Goal: Obtain resource: Download file/media

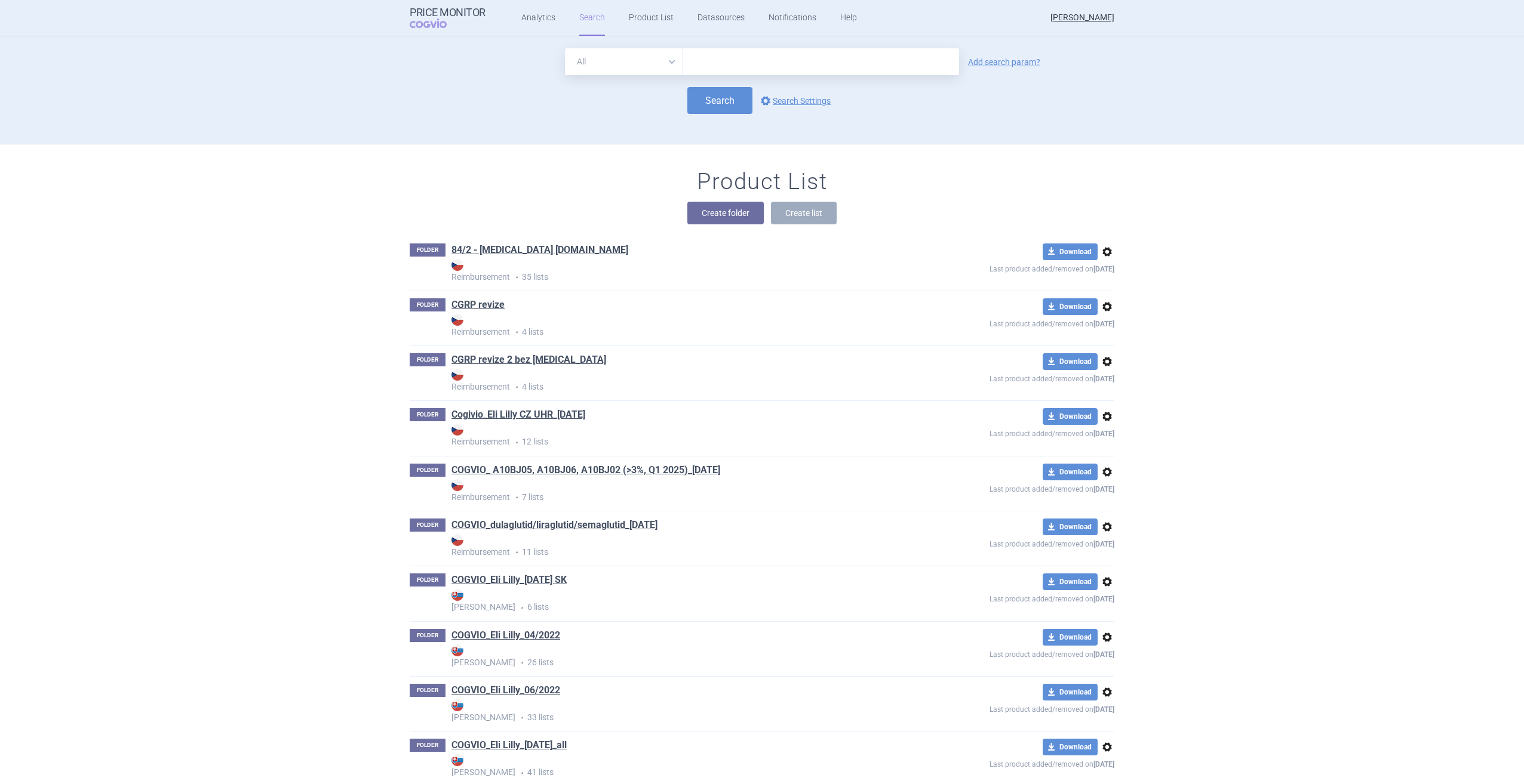
click at [697, 63] on input "text" at bounding box center [821, 61] width 276 height 27
type input "retsevmo"
click button "Search" at bounding box center [719, 100] width 65 height 27
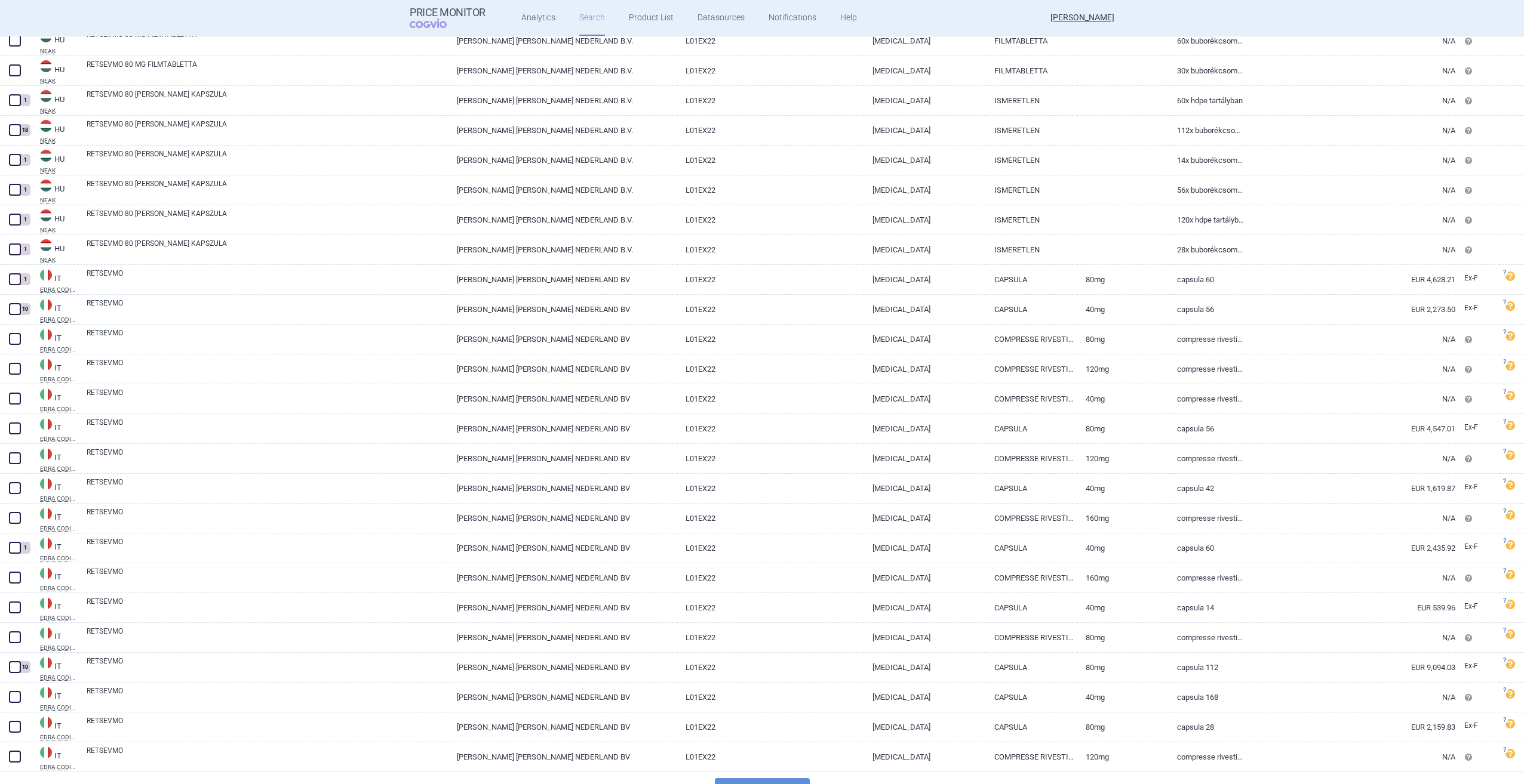
scroll to position [2488, 0]
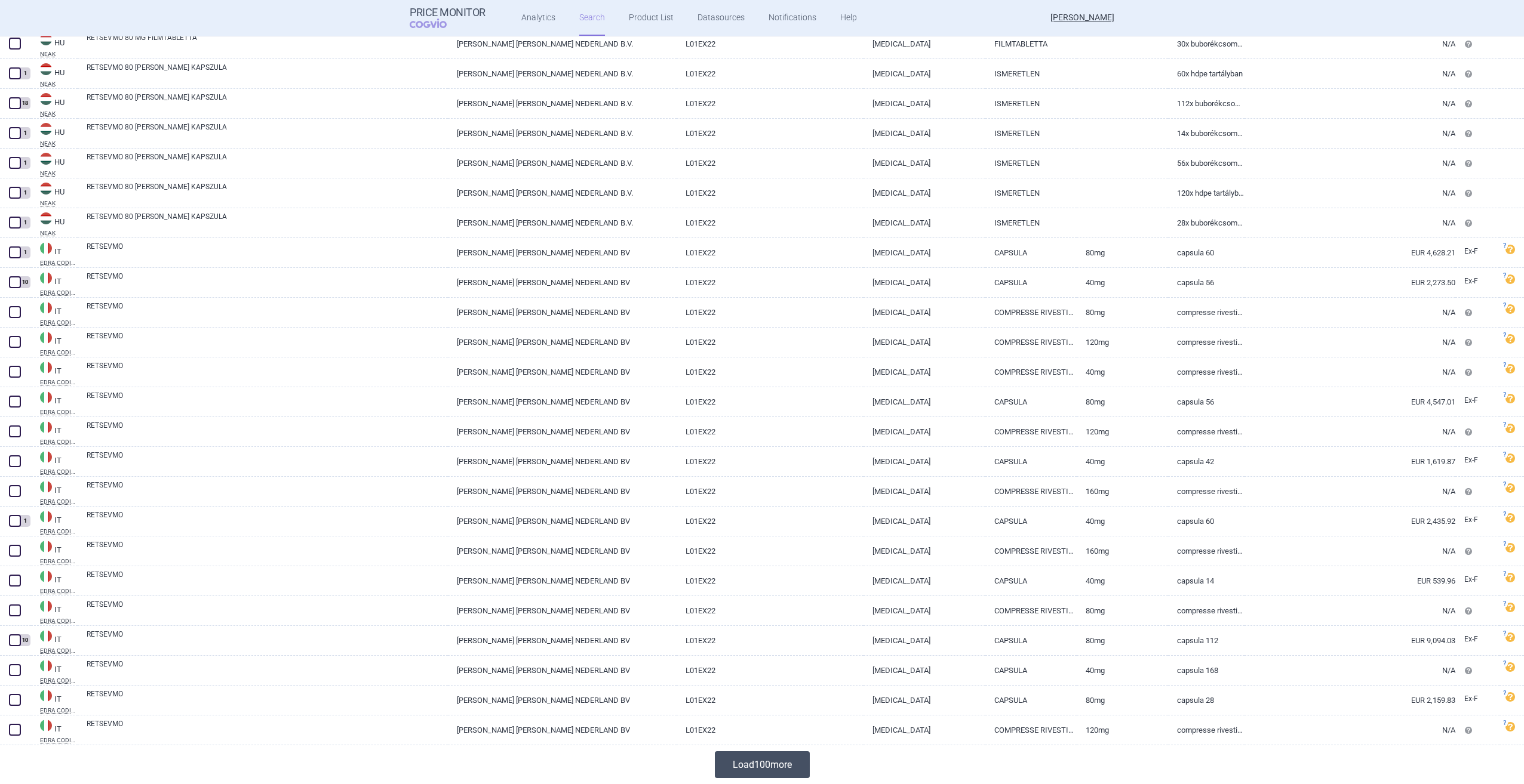
click at [764, 765] on button "Load 100 more" at bounding box center [762, 765] width 95 height 27
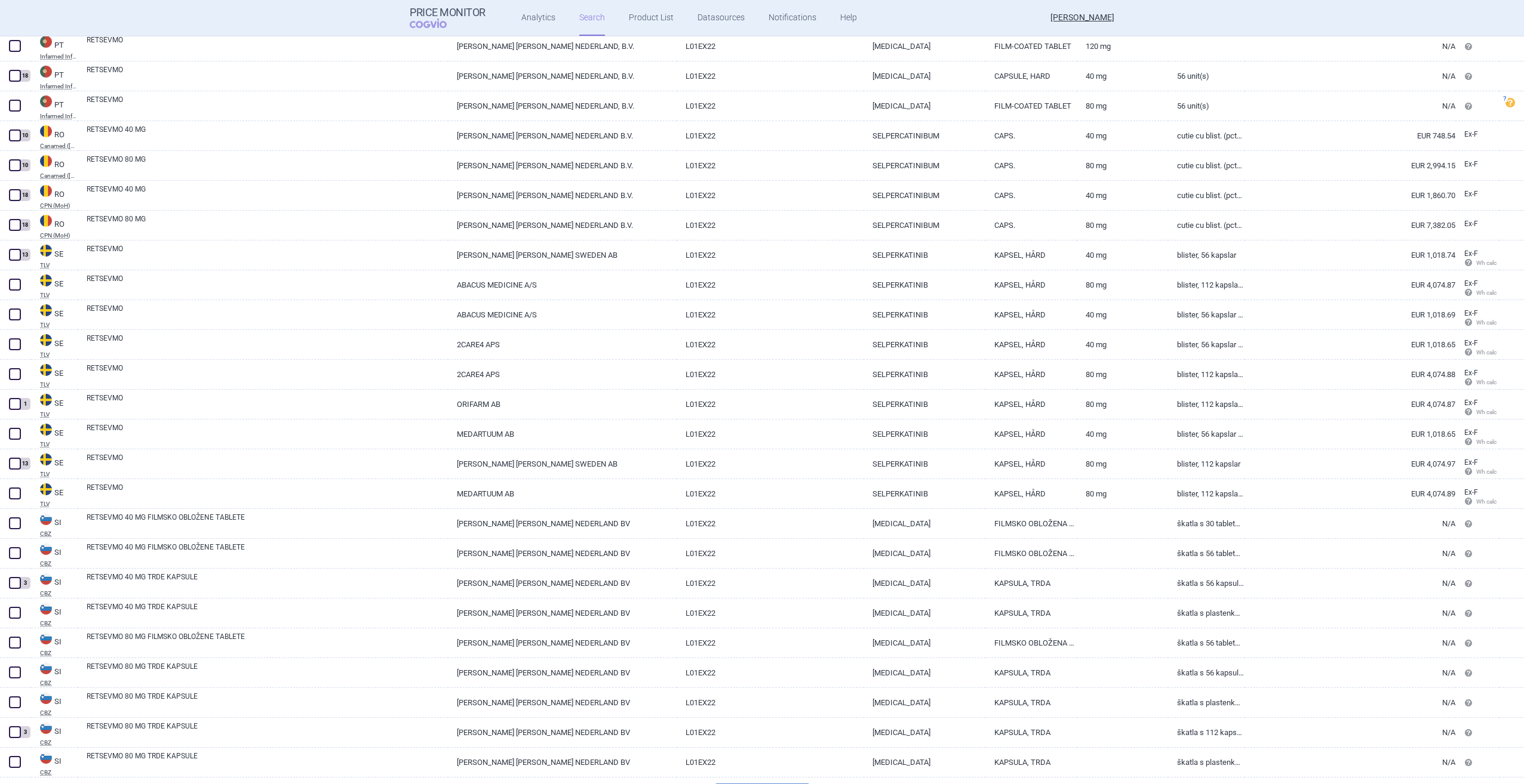
scroll to position [5472, 0]
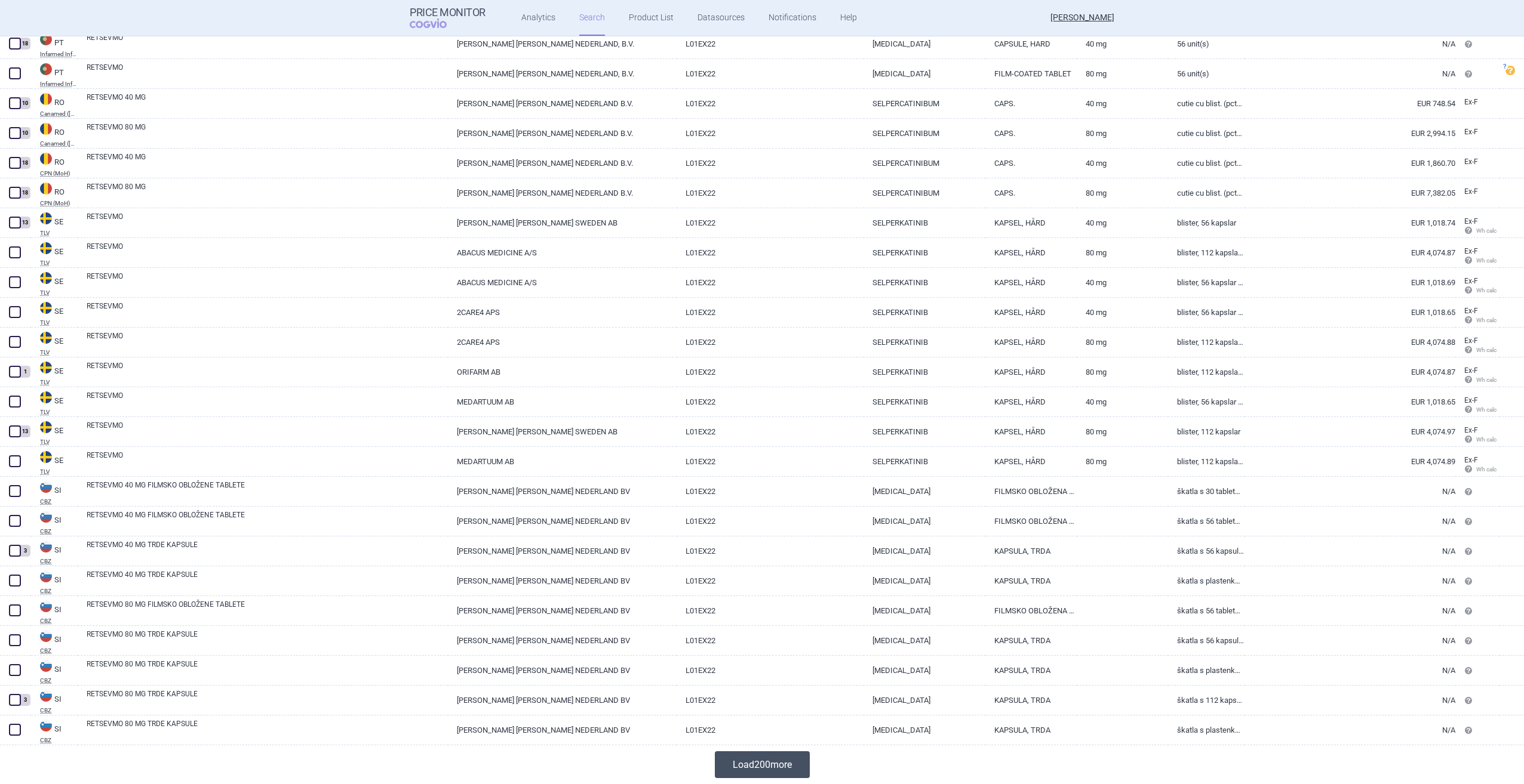
click at [768, 759] on button "Load 200 more" at bounding box center [762, 765] width 95 height 27
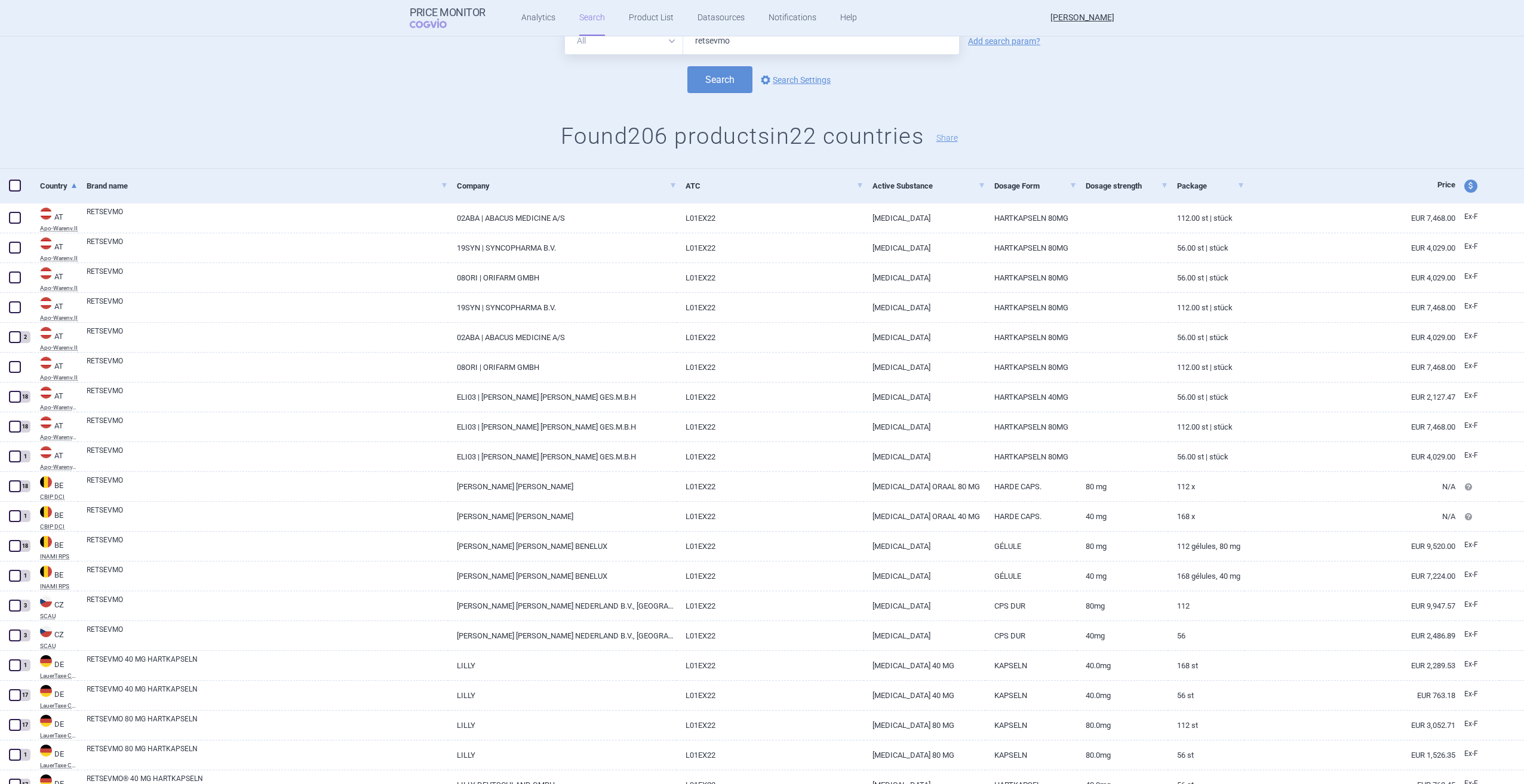
scroll to position [0, 0]
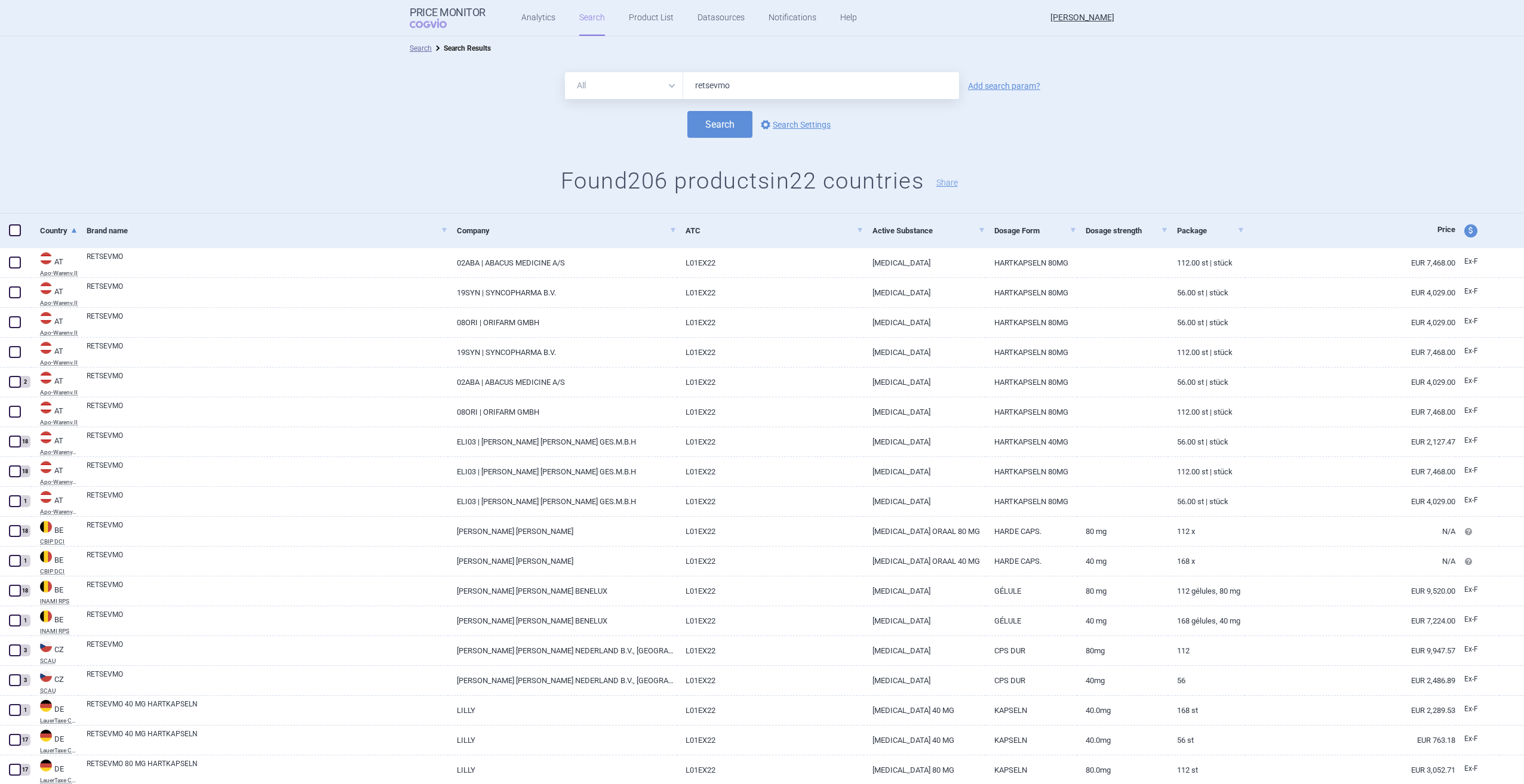
click at [14, 232] on span at bounding box center [15, 230] width 12 height 12
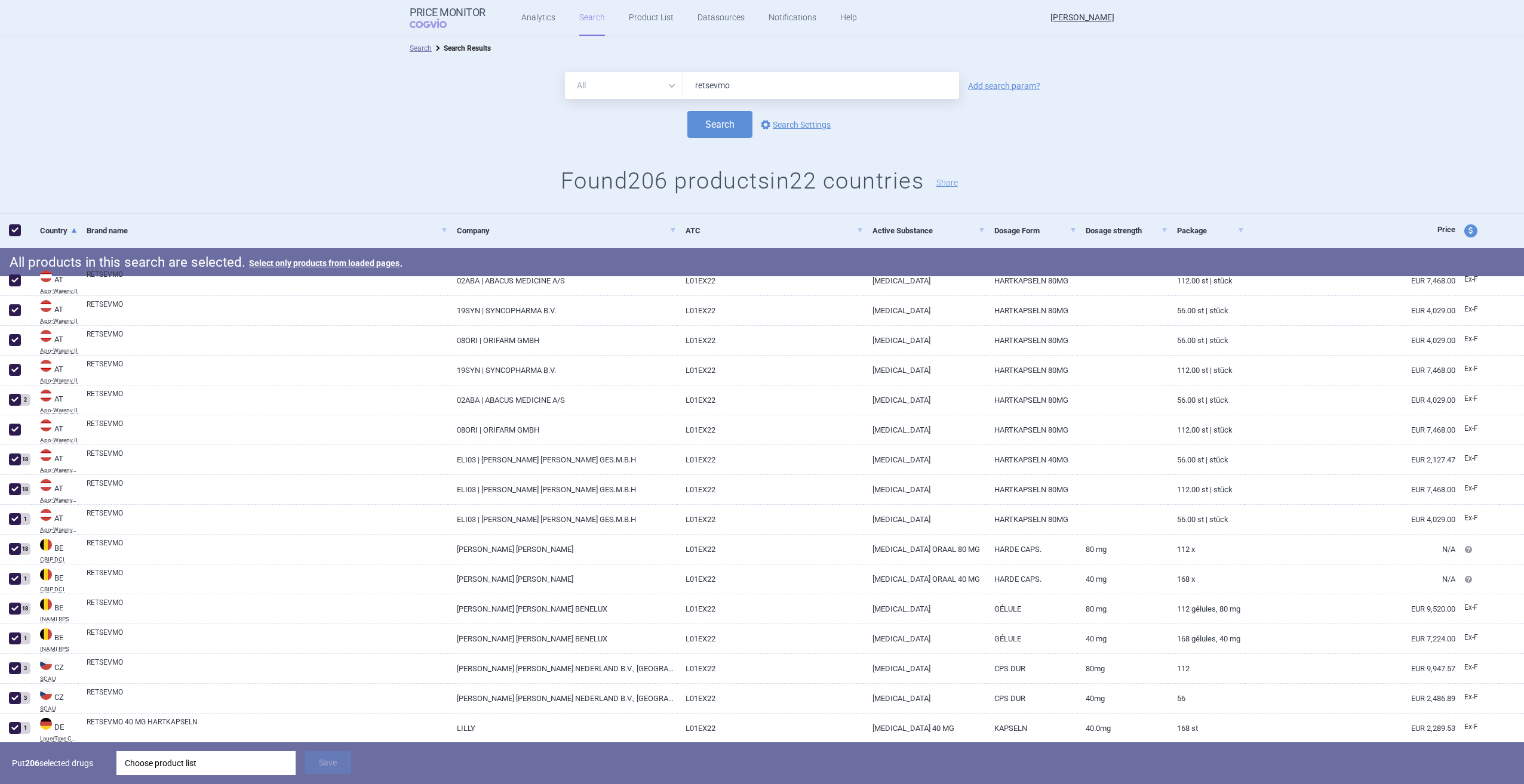
checkbox input "true"
click at [227, 763] on div "Choose product list" at bounding box center [206, 764] width 163 height 24
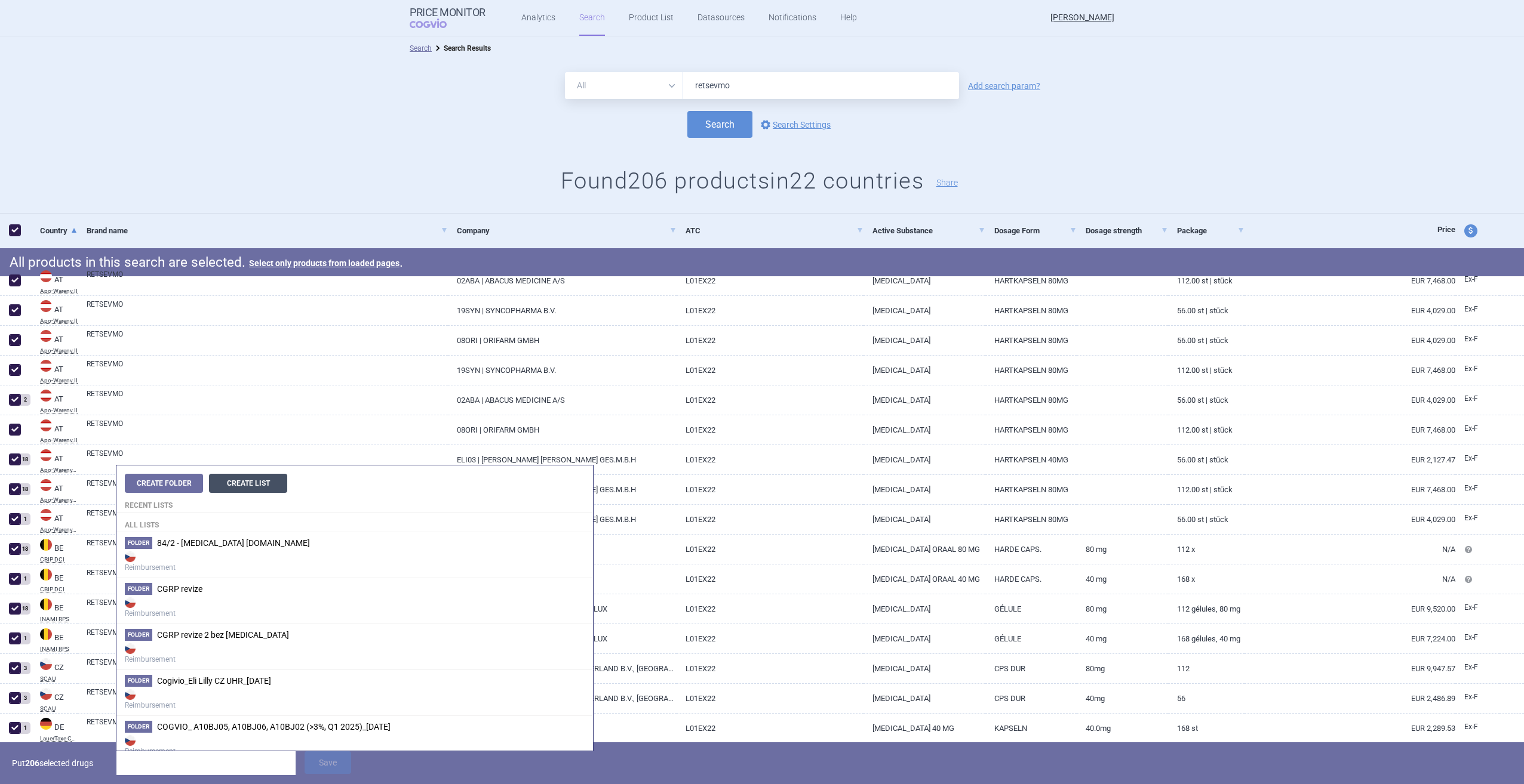
click at [257, 481] on button "Create List" at bounding box center [248, 484] width 79 height 19
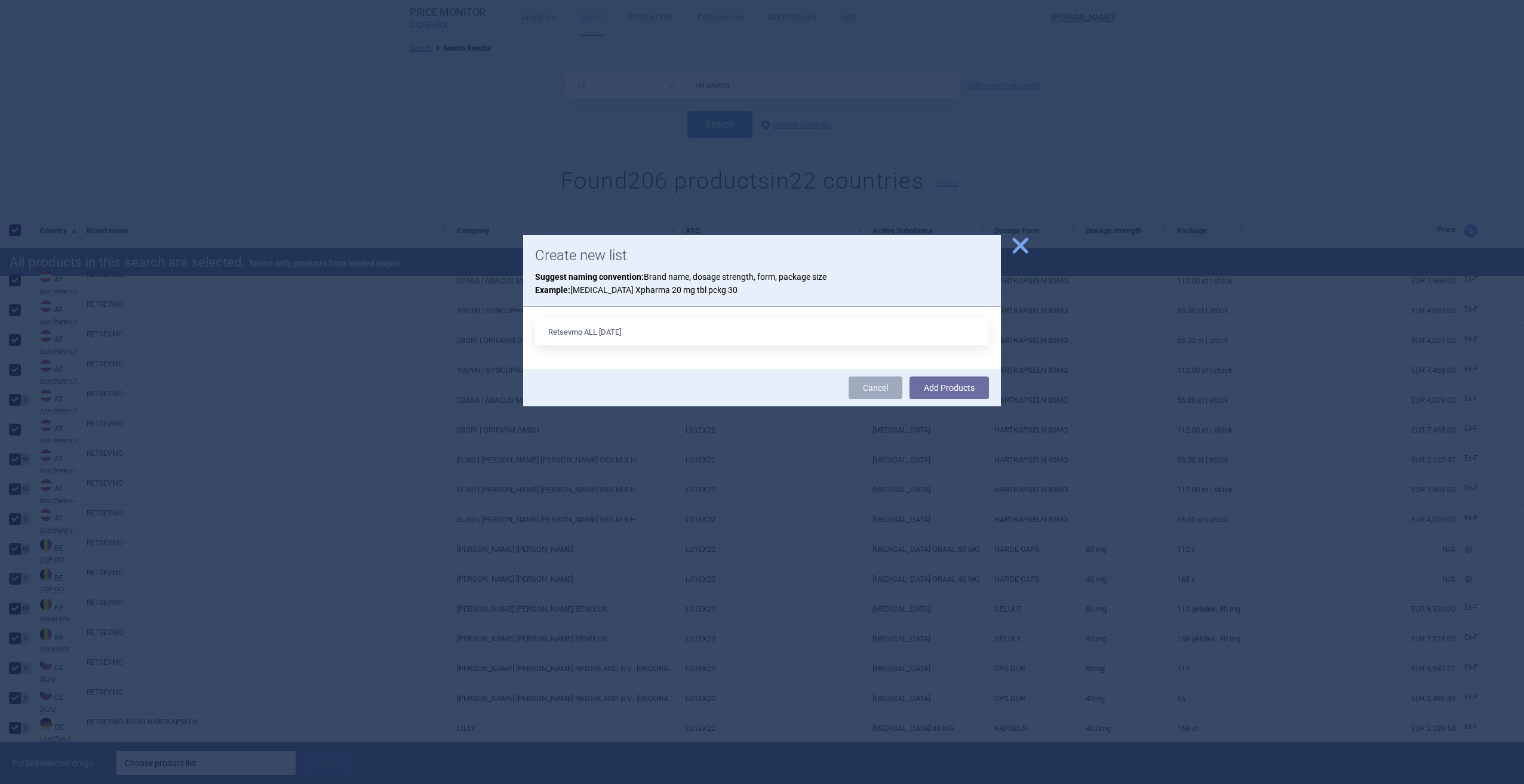
type input "Retsevmo ALL [DATE]"
click at [909, 376] on button "Add Products" at bounding box center [949, 387] width 80 height 23
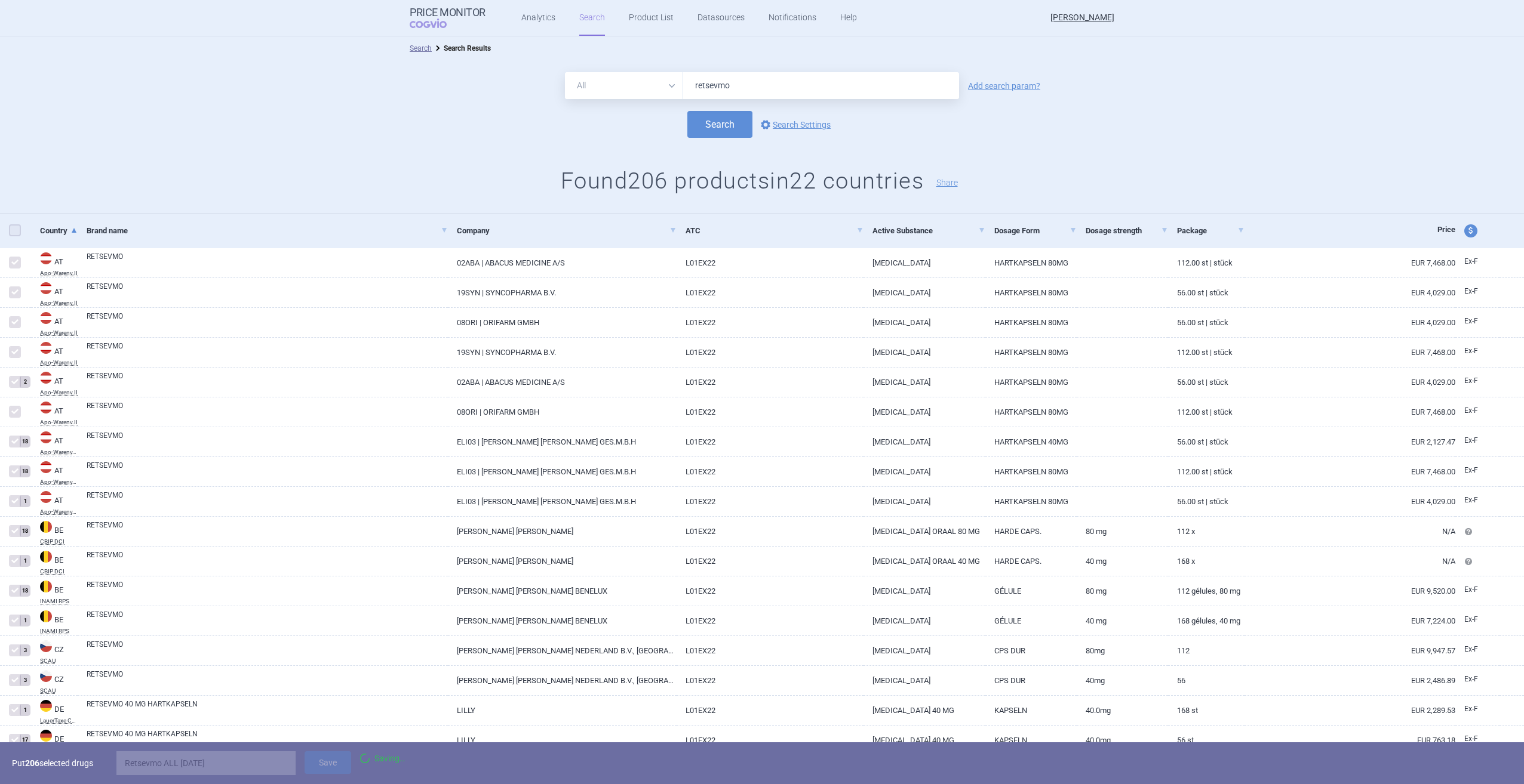
checkbox input "false"
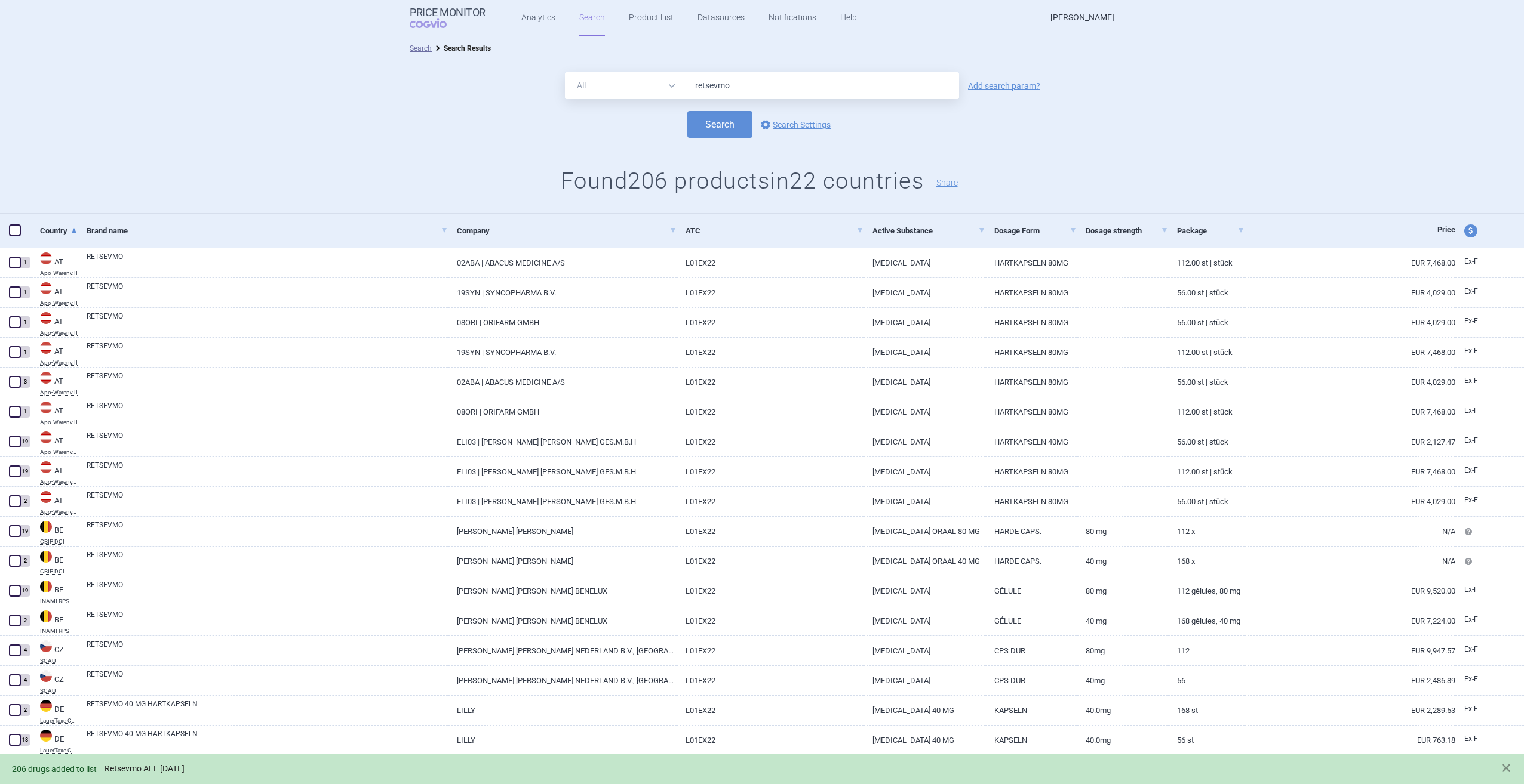
click at [182, 768] on link "Retsevmo ALL [DATE]" at bounding box center [144, 768] width 80 height 10
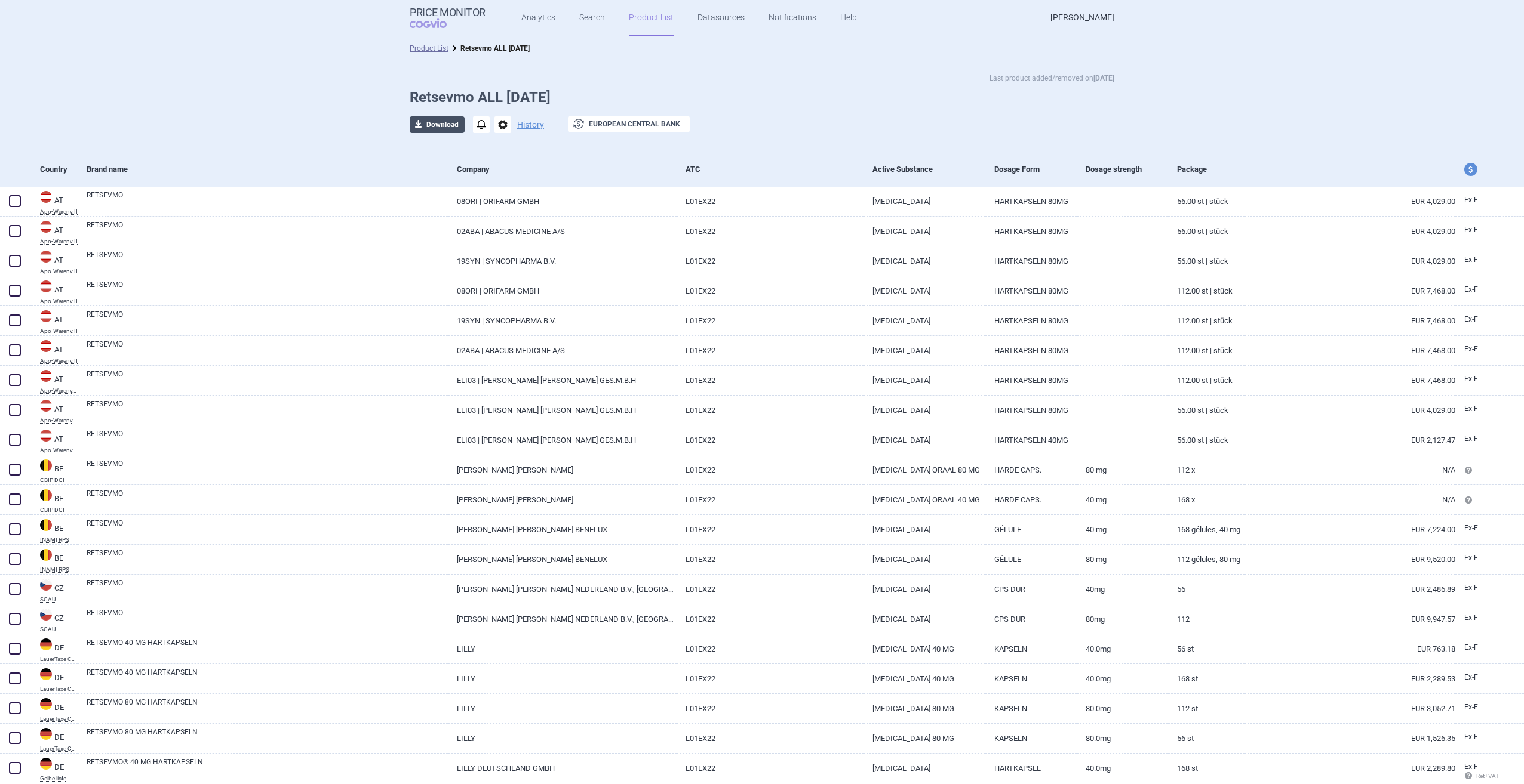
click at [442, 126] on button "download Download" at bounding box center [436, 125] width 55 height 17
select select "EUR"
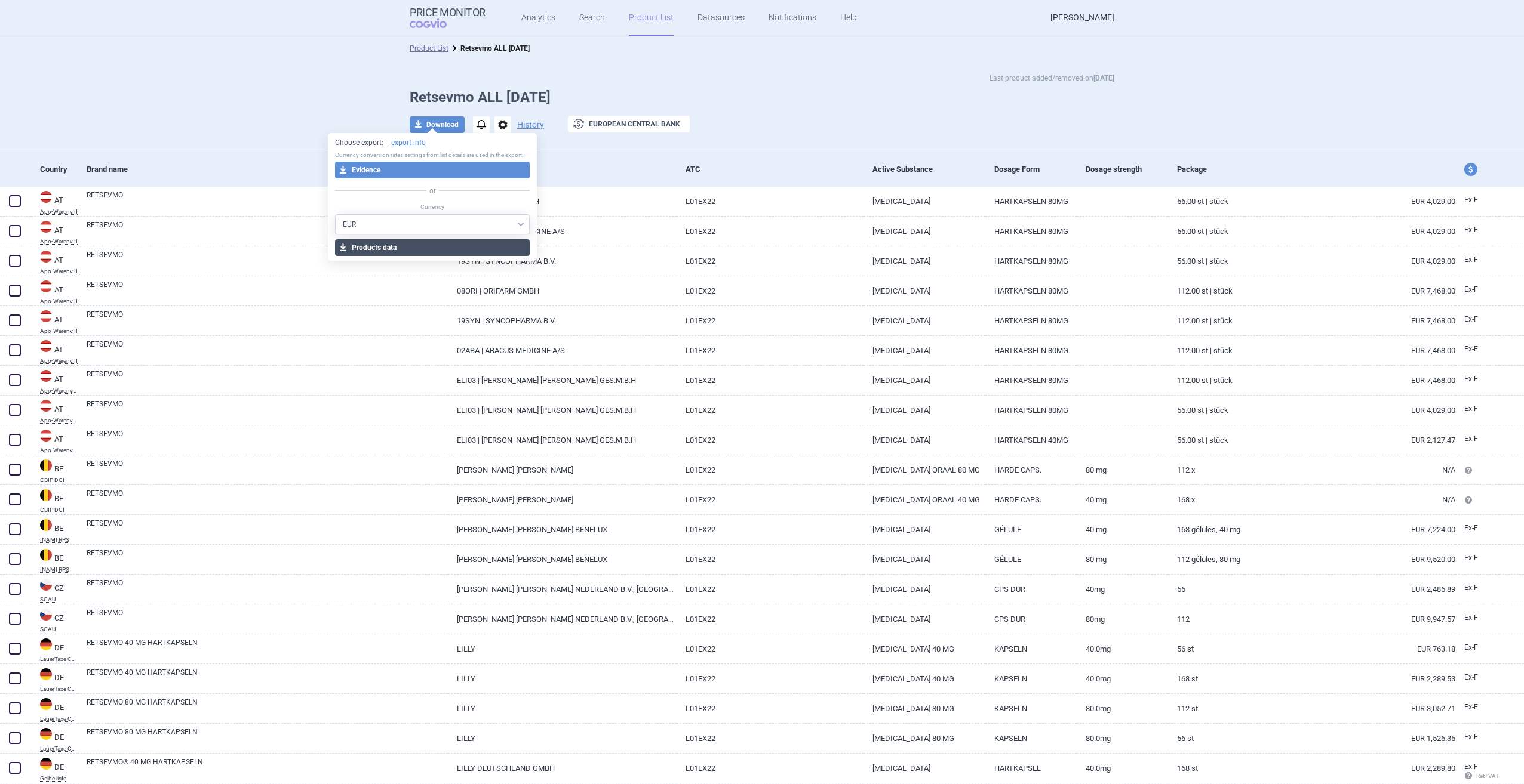
click at [440, 250] on button "download Products data" at bounding box center [432, 248] width 195 height 17
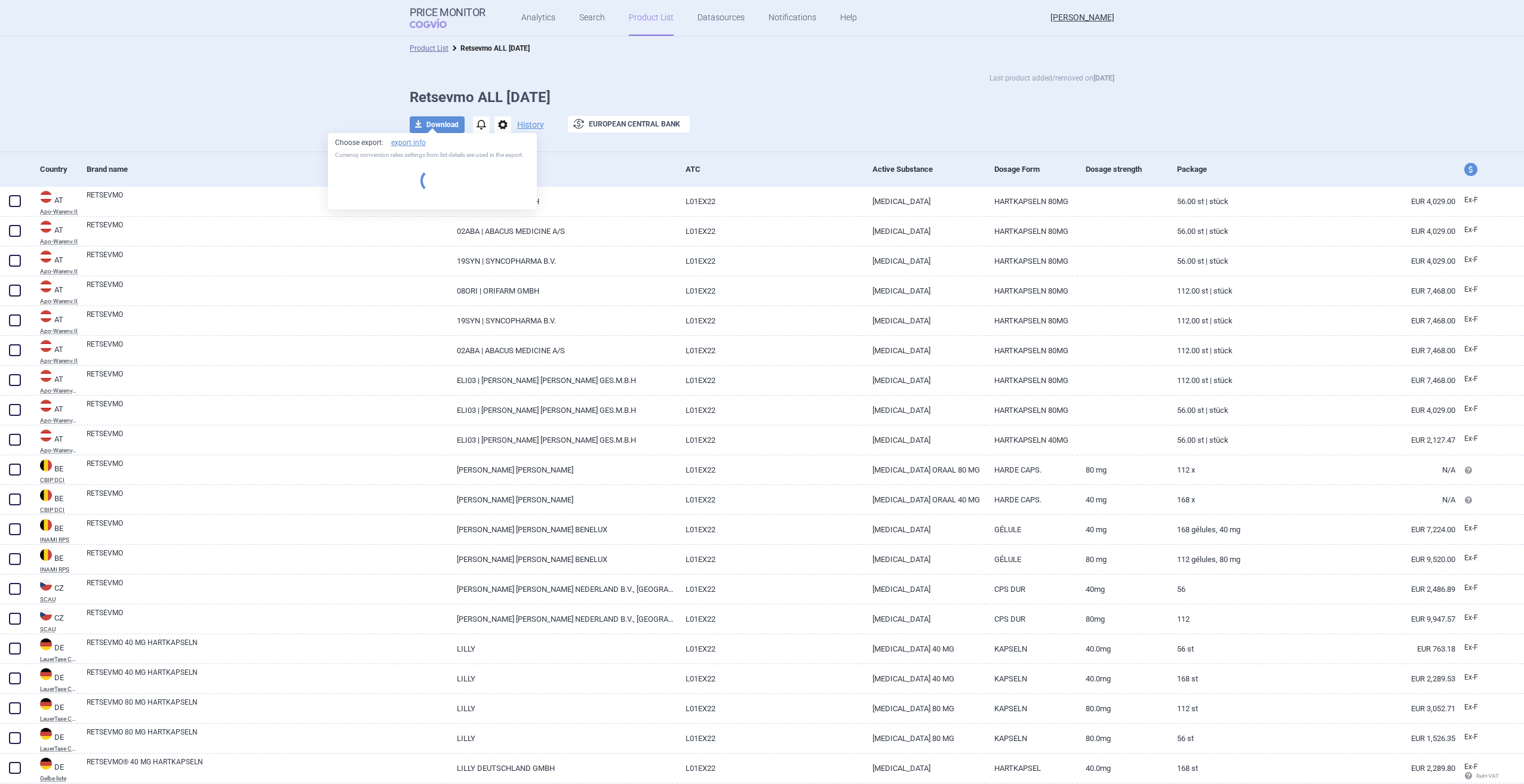
select select "EUR"
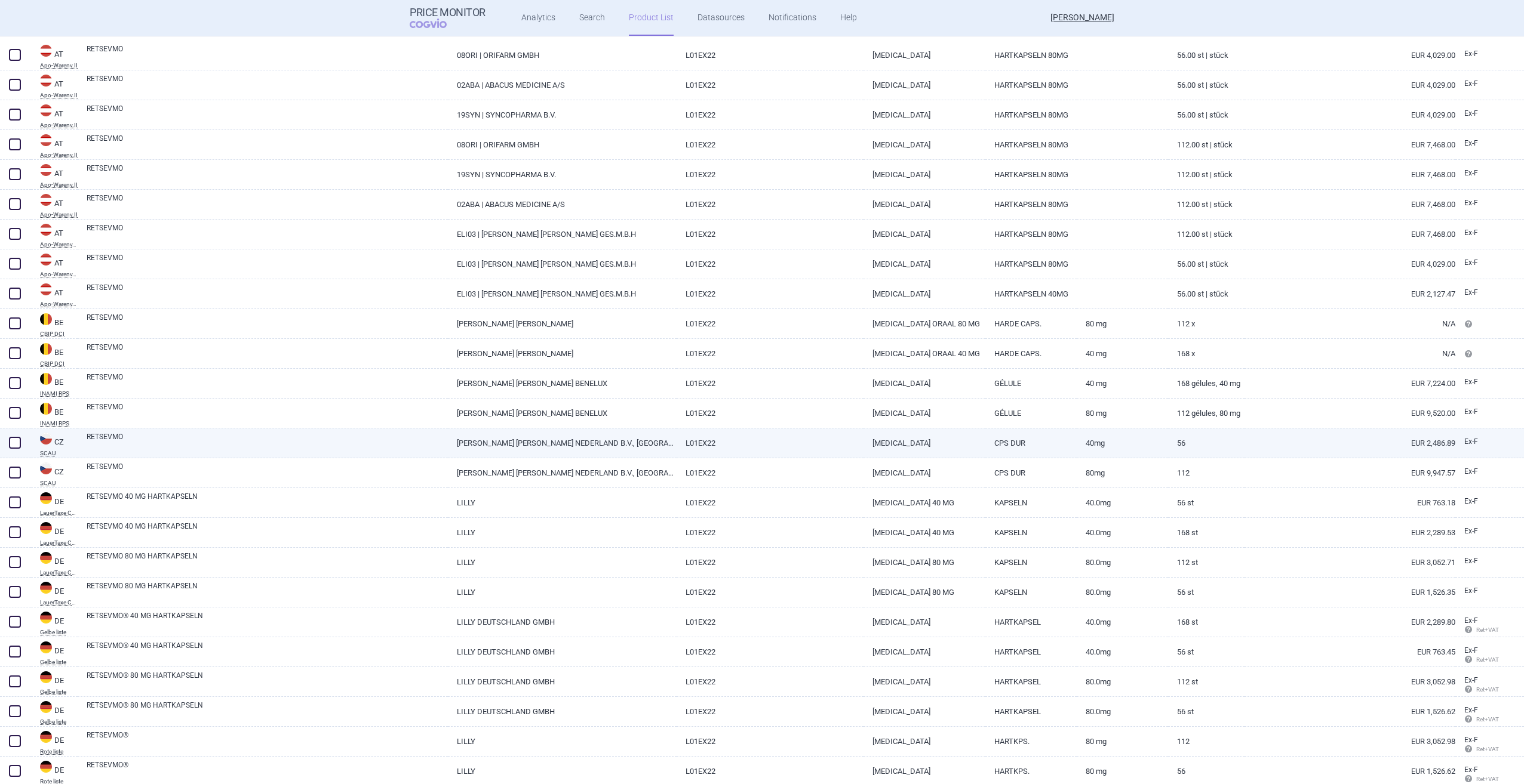
scroll to position [151, 0]
